Goal: Information Seeking & Learning: Learn about a topic

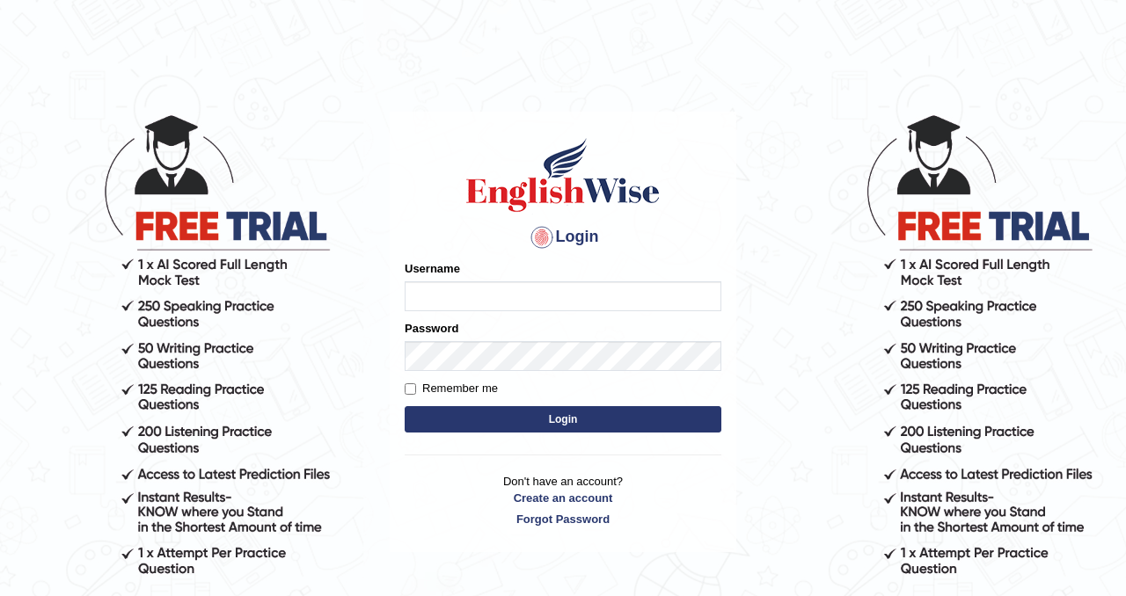
type input "Chetna09"
click at [496, 422] on button "Login" at bounding box center [563, 419] width 317 height 26
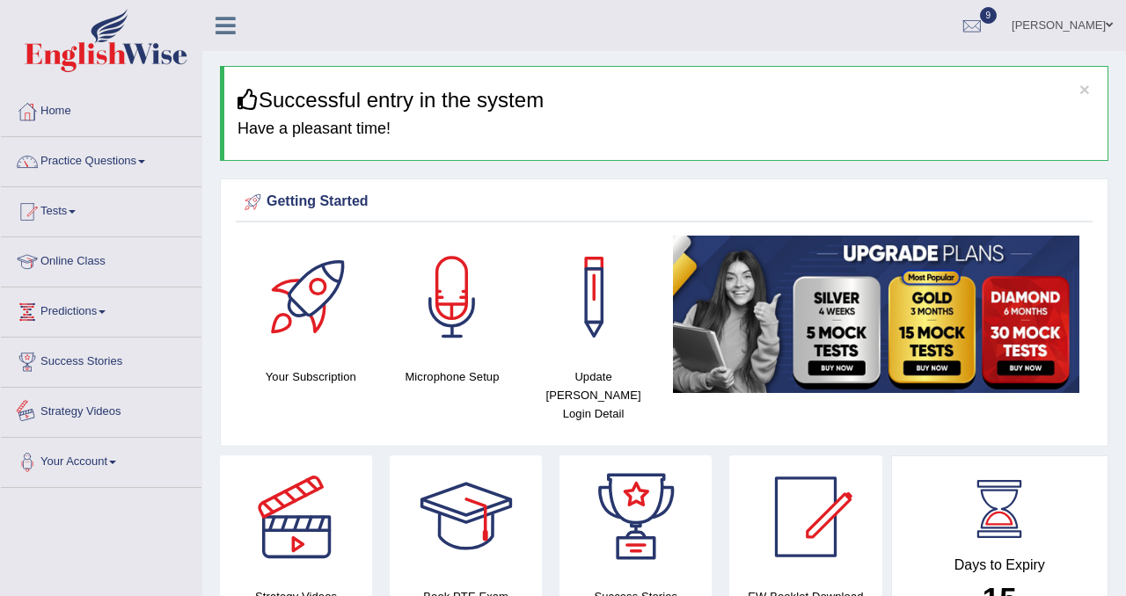
click at [116, 411] on link "Strategy Videos" at bounding box center [101, 410] width 201 height 44
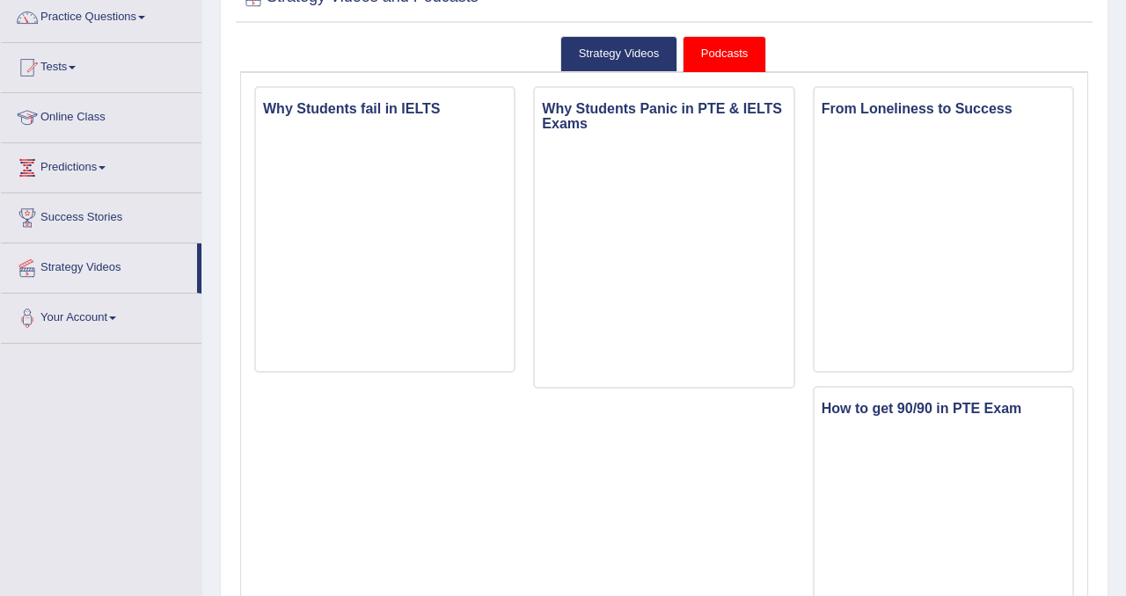
scroll to position [136, 0]
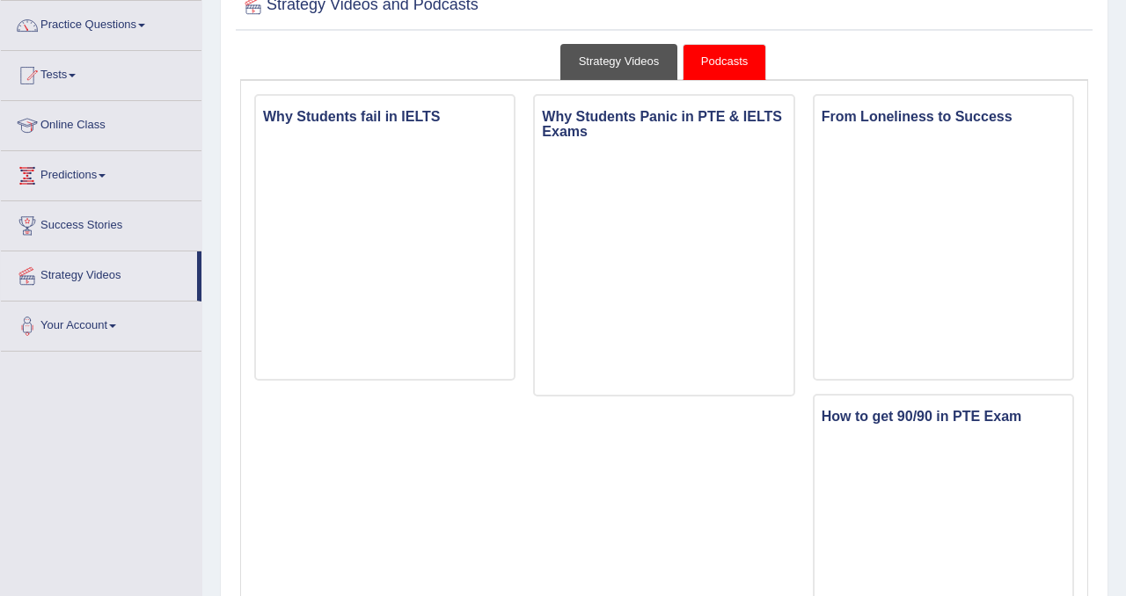
click at [646, 62] on link "Strategy Videos" at bounding box center [619, 62] width 118 height 36
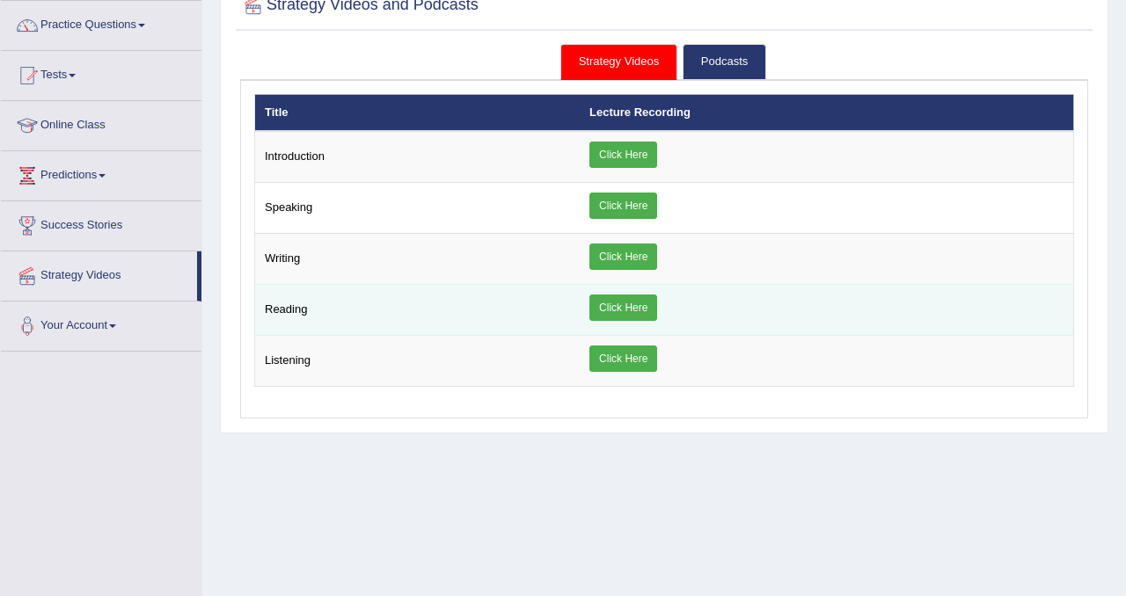
click at [612, 305] on link "Click Here" at bounding box center [623, 308] width 68 height 26
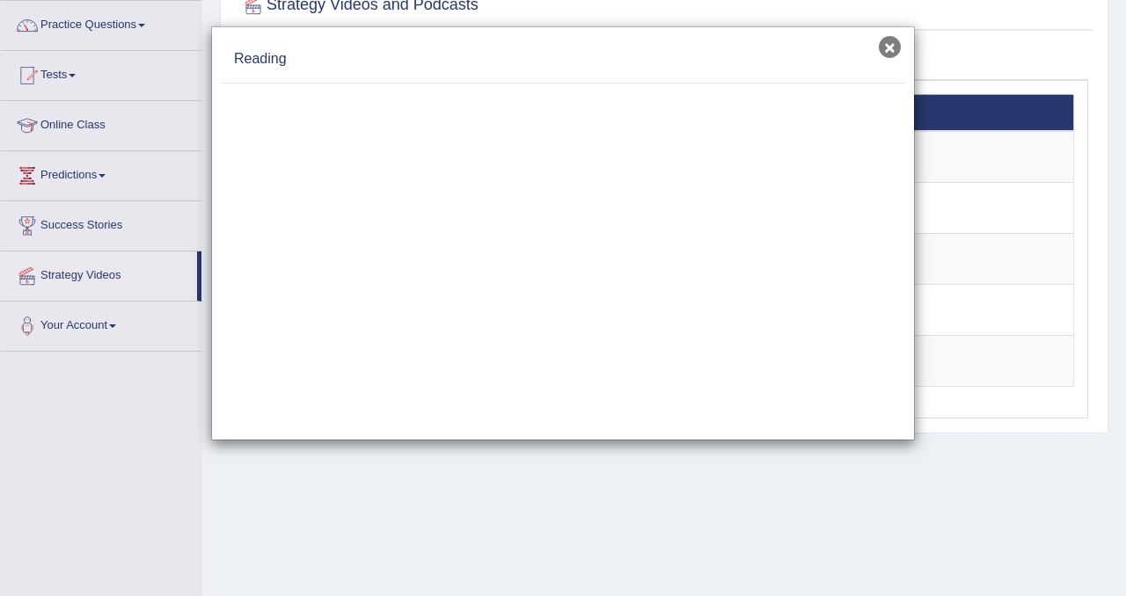
click at [893, 46] on button "×" at bounding box center [890, 47] width 22 height 22
